Goal: Task Accomplishment & Management: Manage account settings

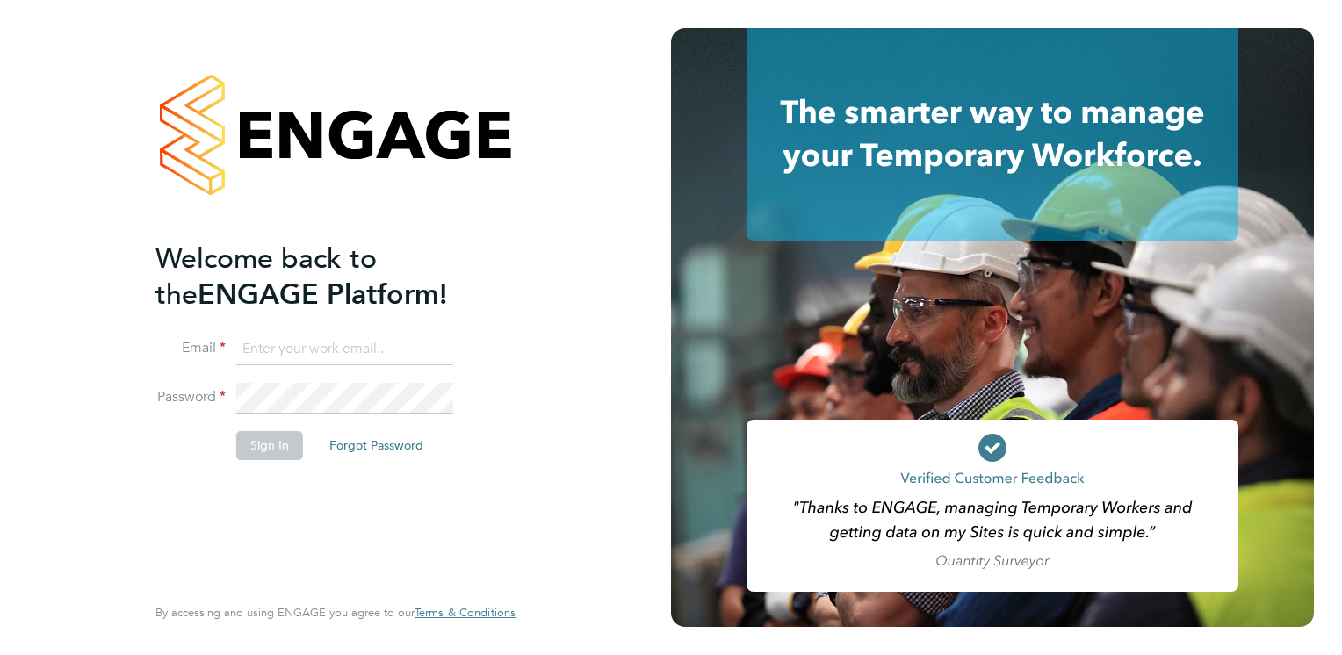
type input "[PERSON_NAME][EMAIL_ADDRESS][PERSON_NAME][DOMAIN_NAME]"
click at [263, 444] on button "Sign In" at bounding box center [269, 445] width 67 height 28
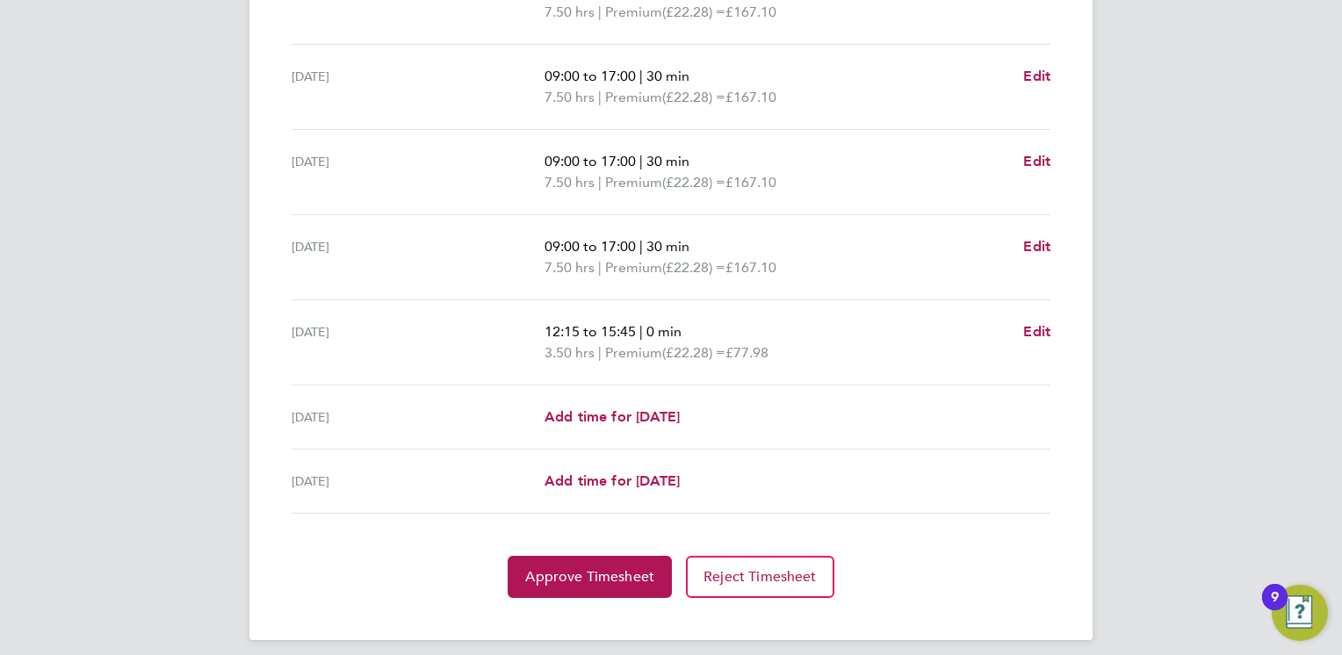
scroll to position [625, 0]
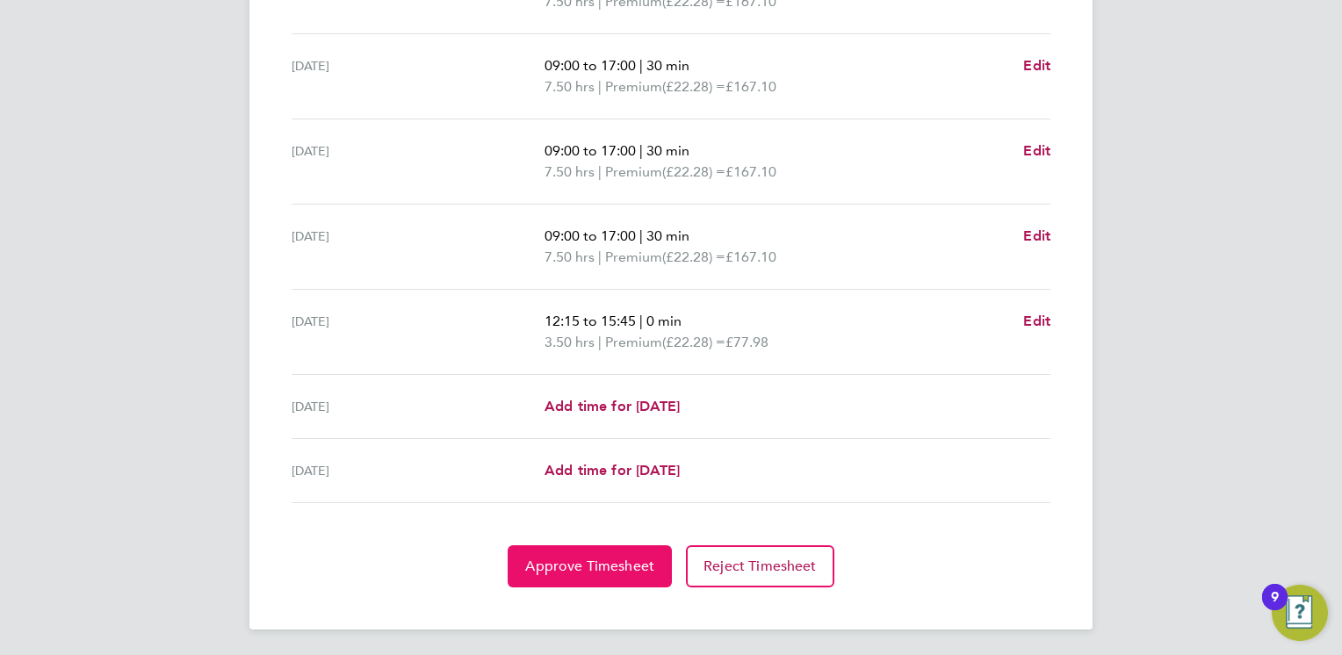
click at [578, 566] on span "Approve Timesheet" at bounding box center [589, 567] width 129 height 18
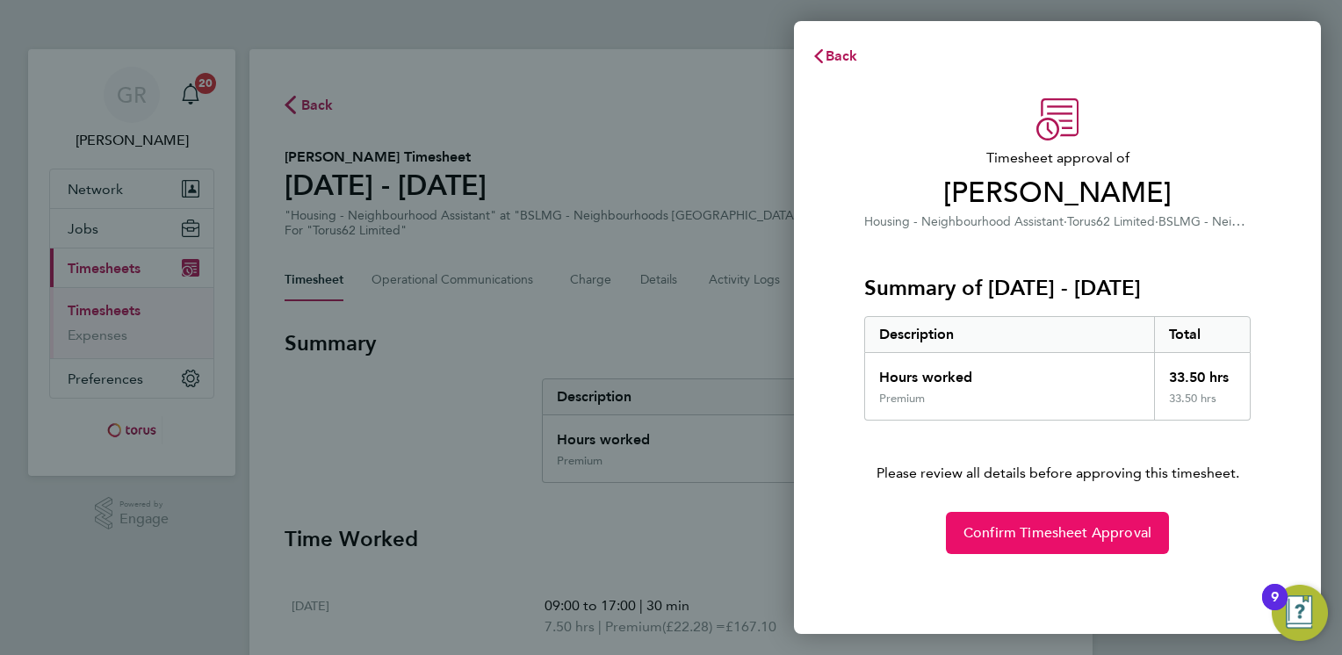
click at [1025, 525] on span "Confirm Timesheet Approval" at bounding box center [1057, 533] width 188 height 18
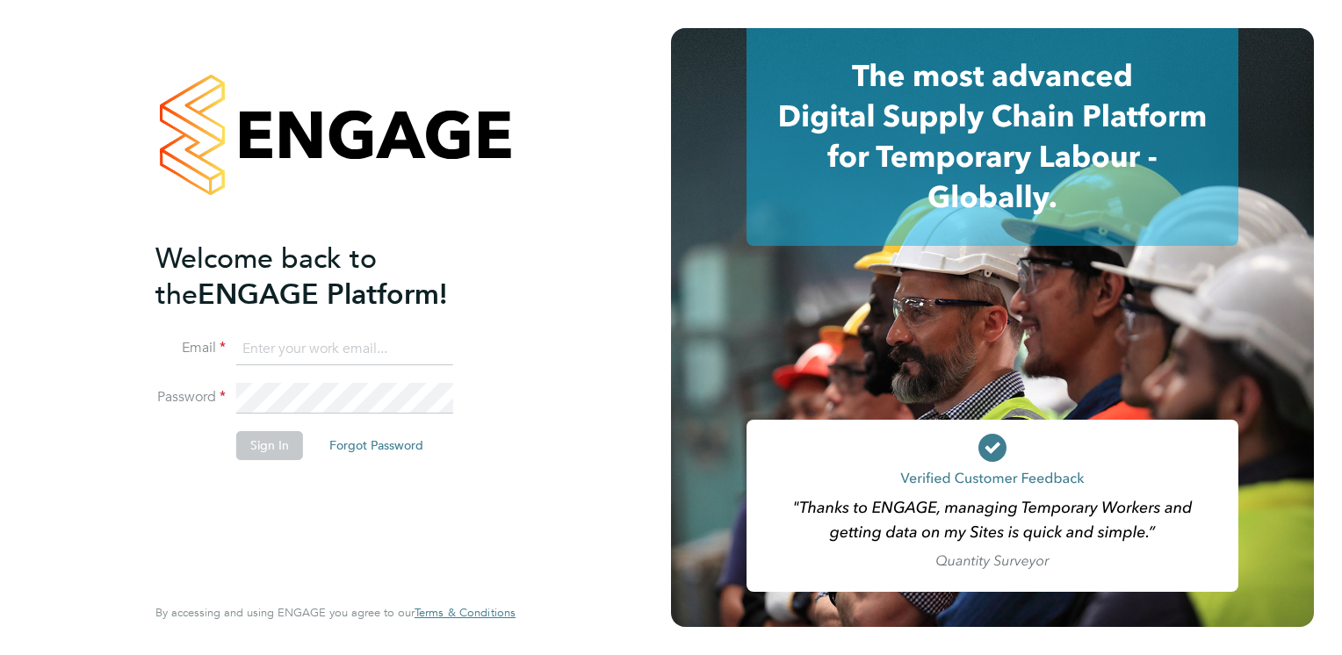
type input "geraldine.rice@torus.co.uk"
click at [263, 445] on button "Sign In" at bounding box center [269, 445] width 67 height 28
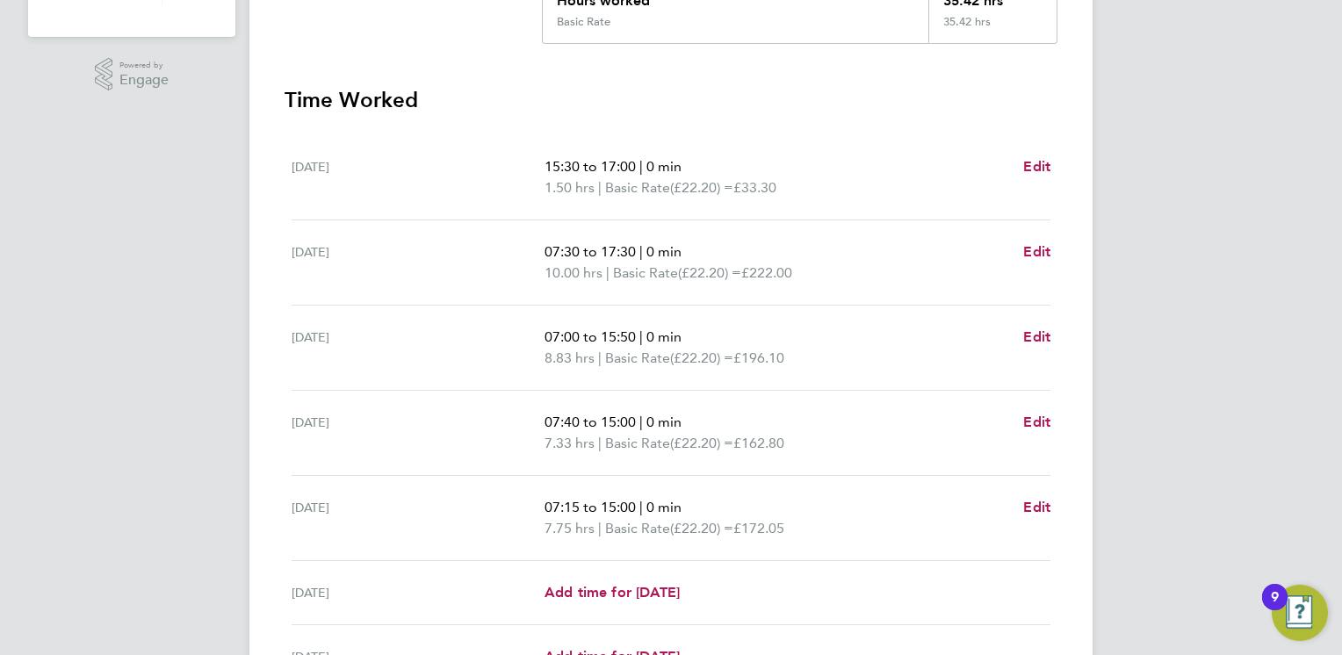
scroll to position [263, 0]
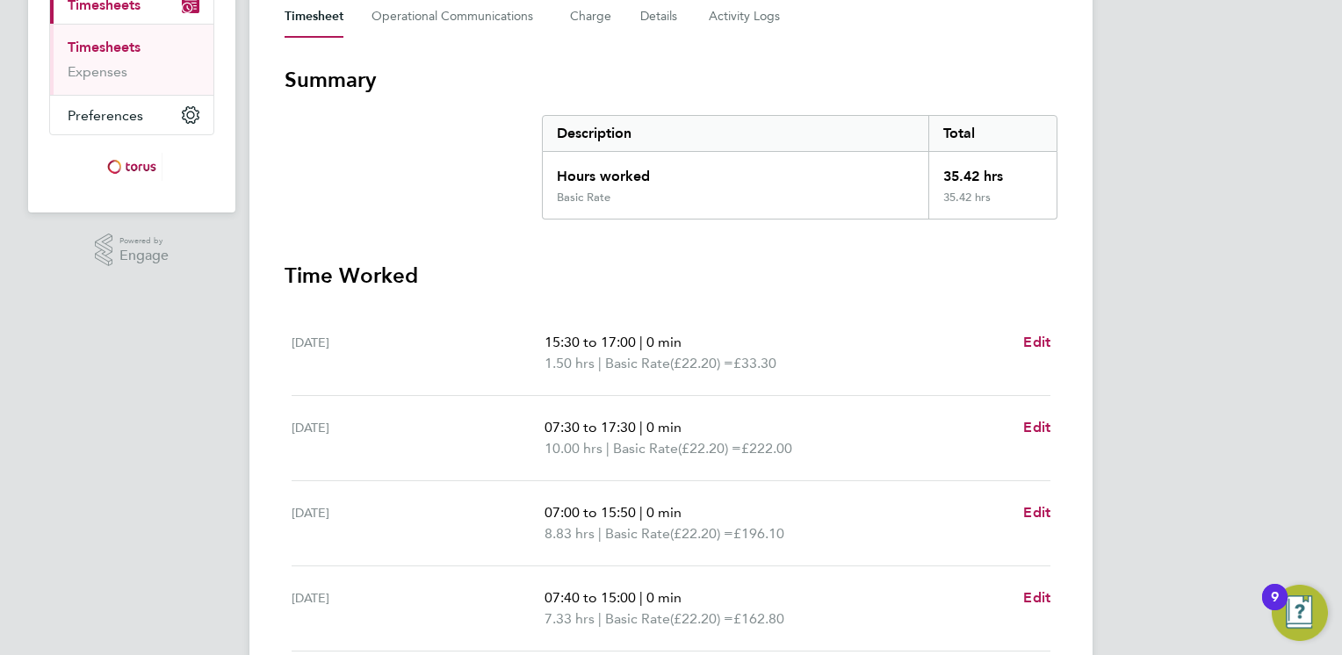
click at [803, 300] on section "Time Worked Mon 22 Sep 15:30 to 17:00 | 0 min 1.50 hrs | Basic Rate (£22.20) = …" at bounding box center [671, 606] width 773 height 688
click at [842, 299] on section "Time Worked Mon 22 Sep 15:30 to 17:00 | 0 min 1.50 hrs | Basic Rate (£22.20) = …" at bounding box center [671, 606] width 773 height 688
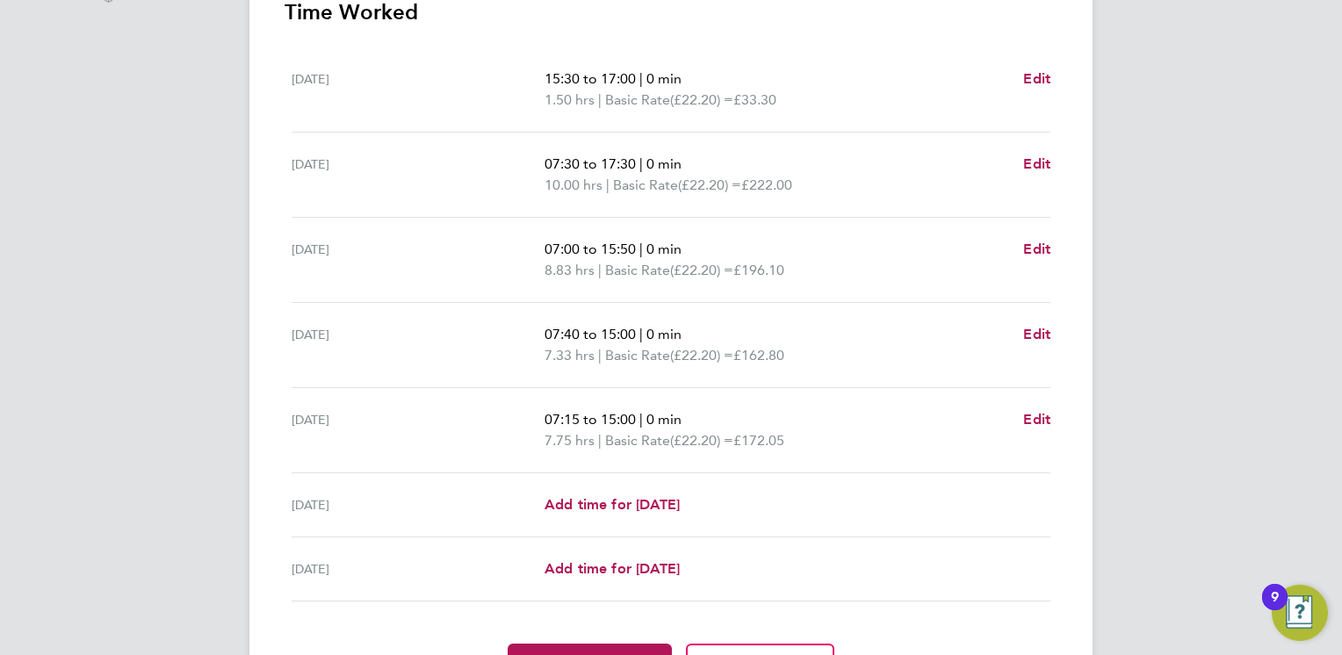
scroll to position [615, 0]
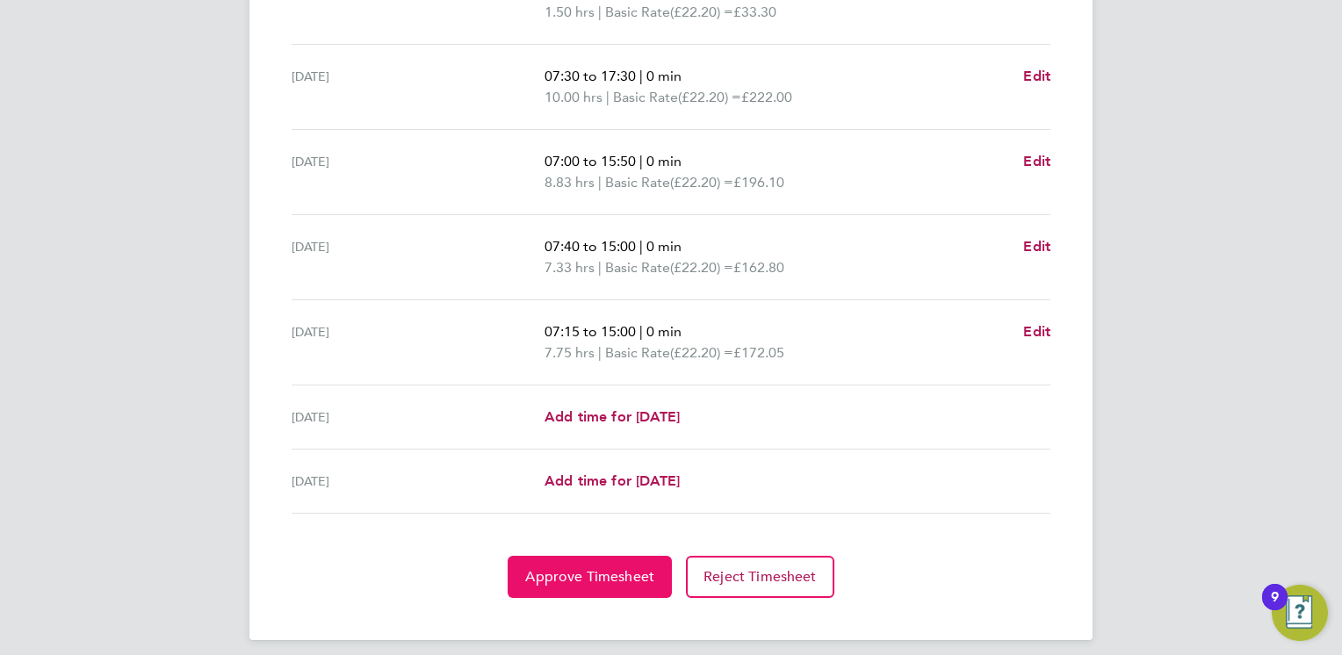
click at [580, 571] on span "Approve Timesheet" at bounding box center [589, 577] width 129 height 18
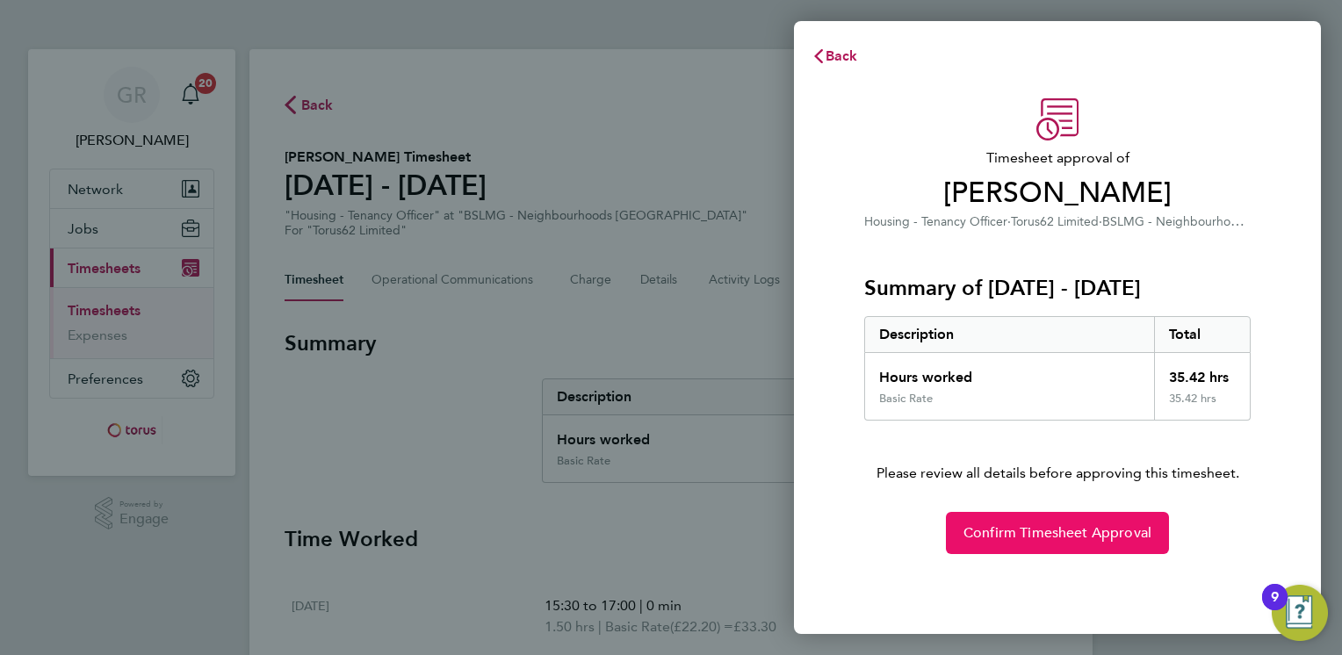
click at [1047, 532] on span "Confirm Timesheet Approval" at bounding box center [1057, 533] width 188 height 18
